Goal: Task Accomplishment & Management: Manage account settings

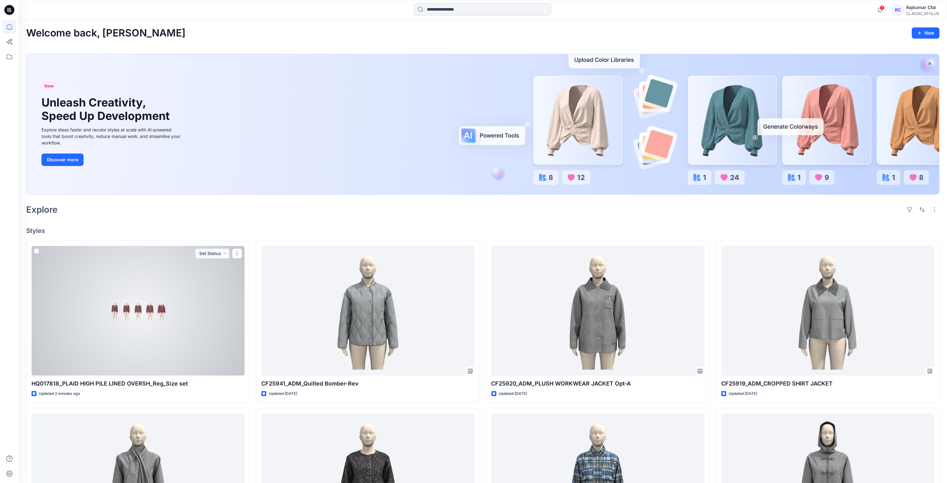
click at [202, 324] on div at bounding box center [137, 311] width 213 height 130
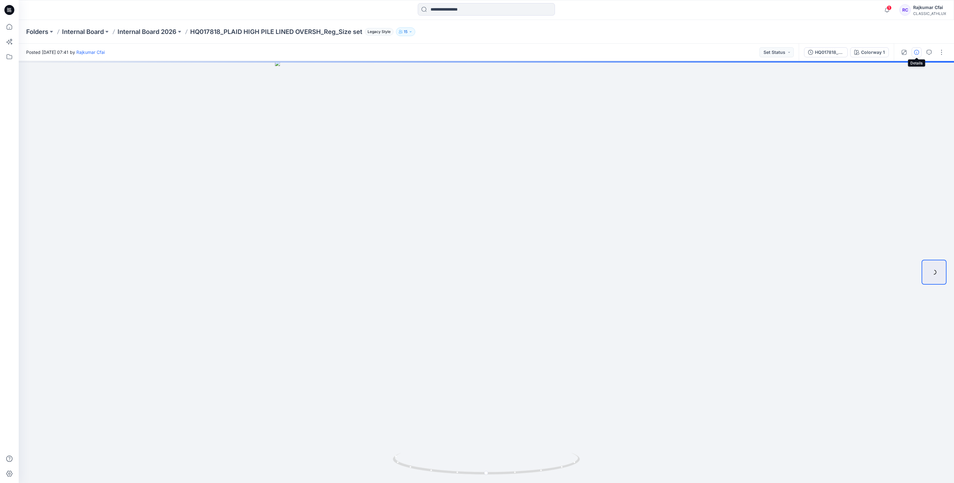
click at [916, 52] on icon "button" at bounding box center [916, 52] width 5 height 5
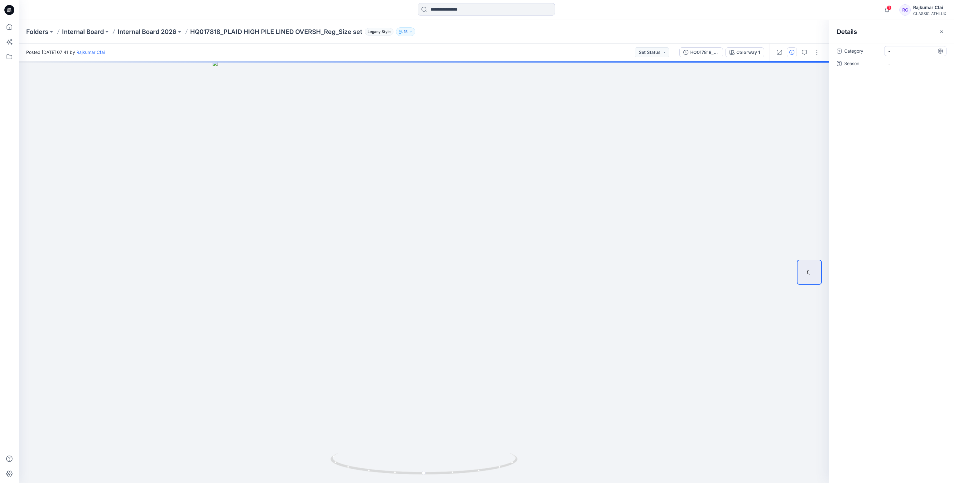
click at [911, 53] on span "-" at bounding box center [915, 51] width 54 height 7
type textarea "*"
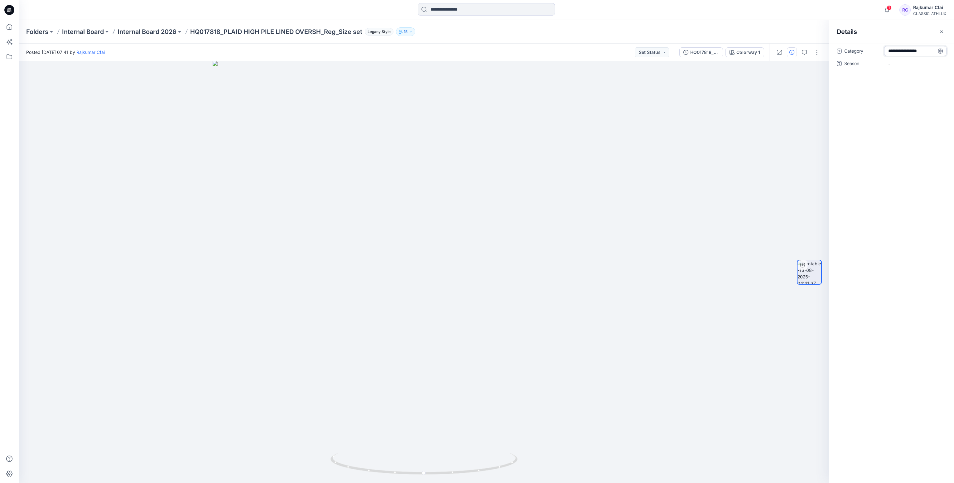
type textarea "**********"
click at [903, 61] on span "-" at bounding box center [915, 63] width 54 height 7
type textarea "*****"
click at [664, 55] on button "Set Status" at bounding box center [652, 52] width 34 height 10
click at [638, 121] on p "Designer Need To Review" at bounding box center [643, 122] width 35 height 8
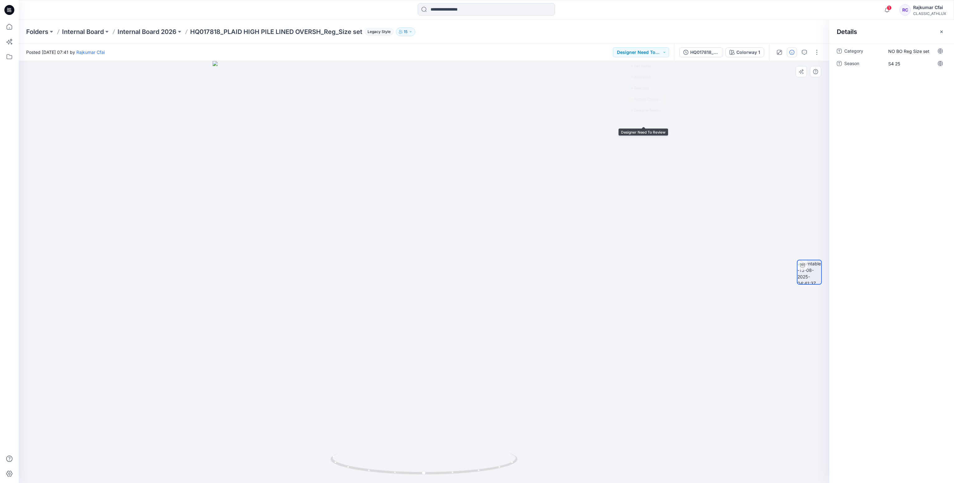
click at [699, 164] on div at bounding box center [424, 272] width 810 height 422
drag, startPoint x: 445, startPoint y: 475, endPoint x: 463, endPoint y: 480, distance: 18.2
click at [463, 480] on div at bounding box center [423, 467] width 187 height 31
click at [7, 8] on icon at bounding box center [7, 8] width 1 height 0
